Goal: Task Accomplishment & Management: Manage account settings

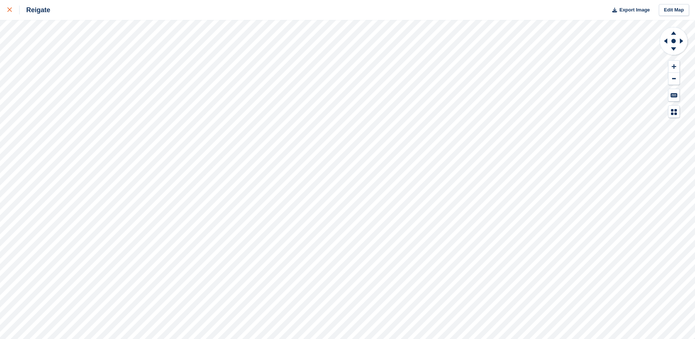
click at [10, 9] on icon at bounding box center [9, 9] width 4 height 4
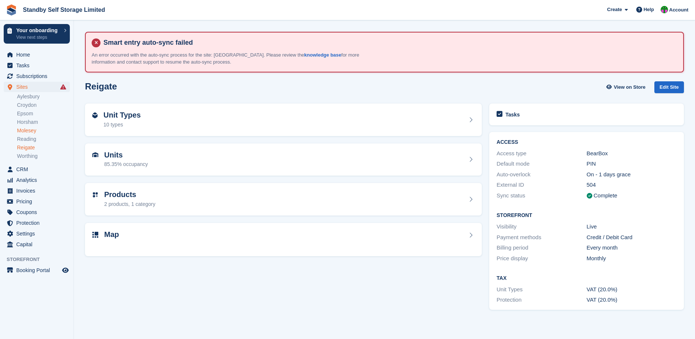
click at [30, 131] on link "Molesey" at bounding box center [43, 130] width 53 height 7
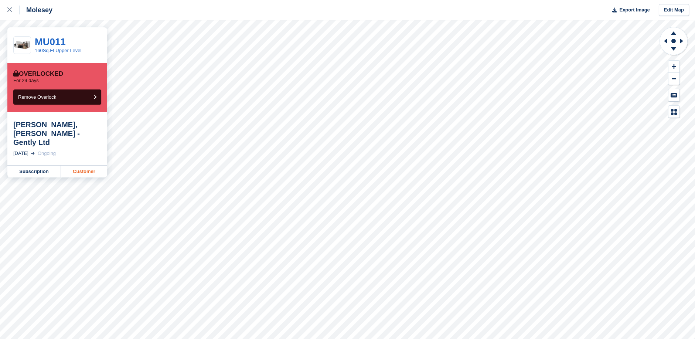
click at [79, 165] on link "Customer" at bounding box center [84, 171] width 46 height 12
click at [30, 165] on link "Subscription" at bounding box center [34, 171] width 54 height 12
click at [90, 165] on link "Customer" at bounding box center [84, 171] width 46 height 12
click at [80, 165] on link "Customer" at bounding box center [84, 171] width 46 height 12
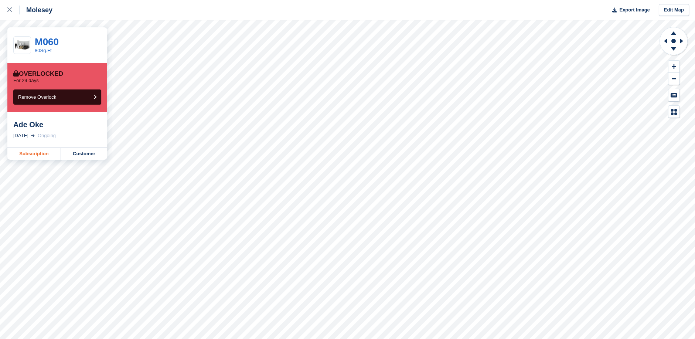
click at [47, 154] on link "Subscription" at bounding box center [34, 154] width 54 height 12
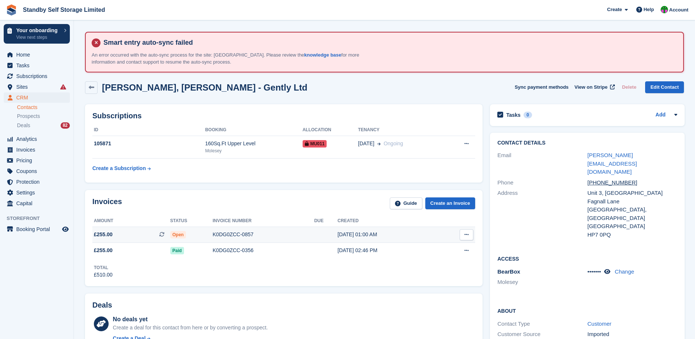
click at [234, 235] on div "K0DG0ZCC-0857" at bounding box center [264, 234] width 102 height 8
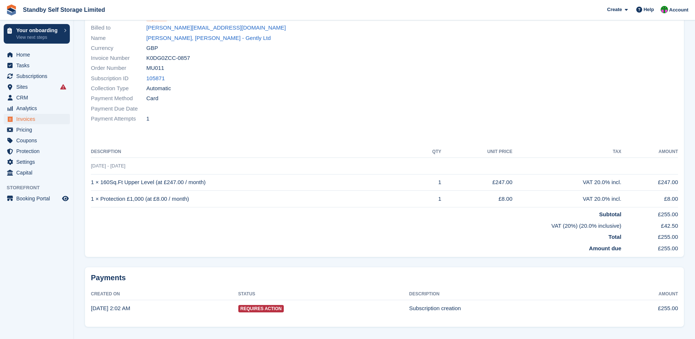
scroll to position [130, 0]
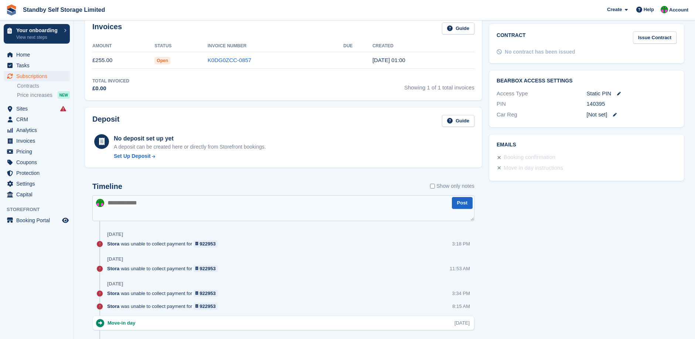
scroll to position [302, 0]
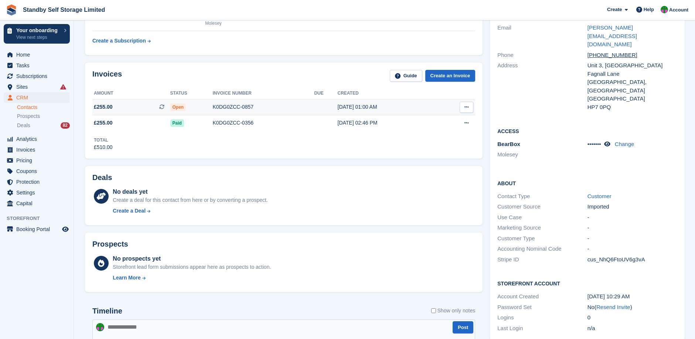
scroll to position [123, 0]
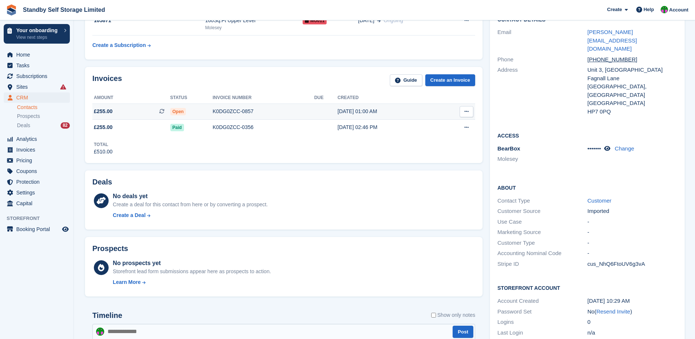
click at [230, 111] on div "K0DG0ZCC-0857" at bounding box center [264, 111] width 102 height 8
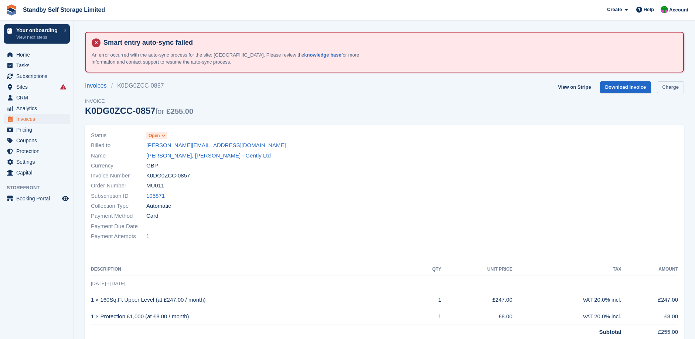
click at [672, 86] on link "Charge" at bounding box center [670, 87] width 27 height 12
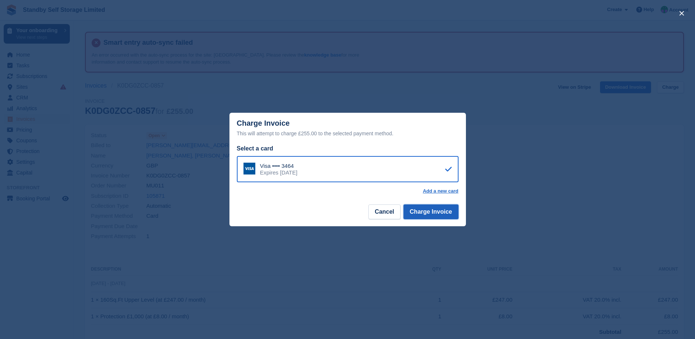
click at [425, 210] on button "Charge Invoice" at bounding box center [430, 211] width 55 height 15
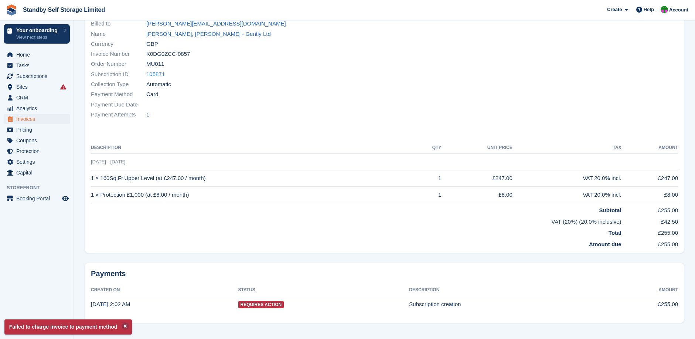
scroll to position [130, 0]
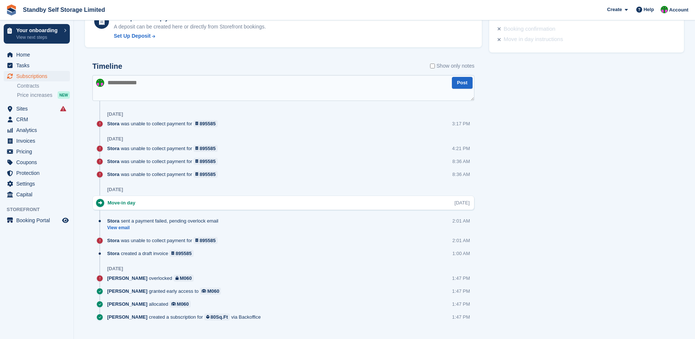
scroll to position [438, 0]
